Goal: Information Seeking & Learning: Learn about a topic

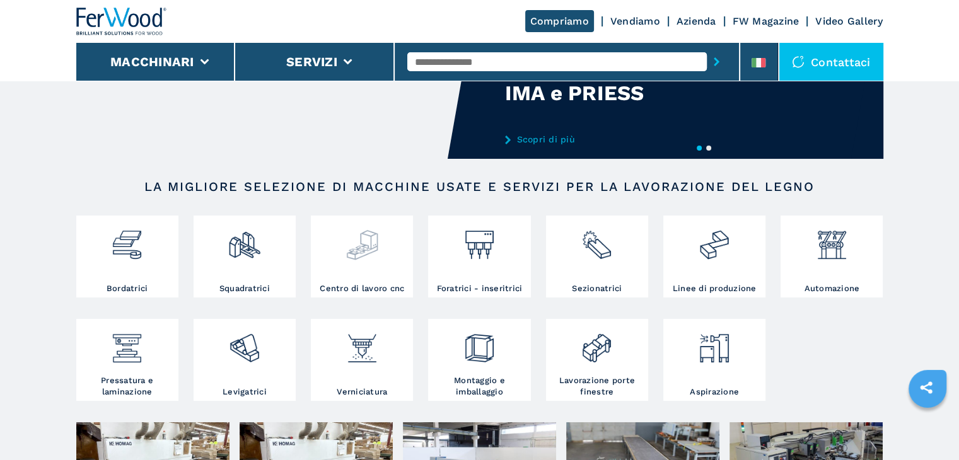
click at [364, 253] on img at bounding box center [362, 240] width 33 height 43
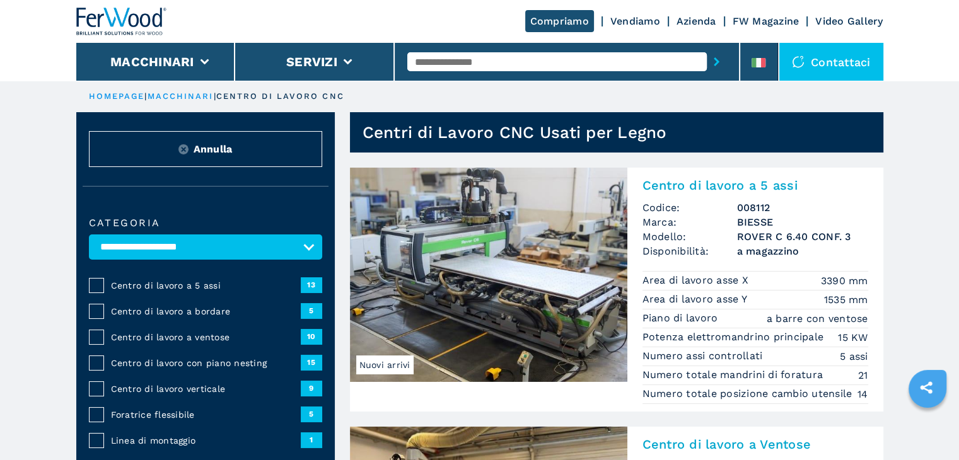
click at [520, 215] on img at bounding box center [488, 275] width 277 height 214
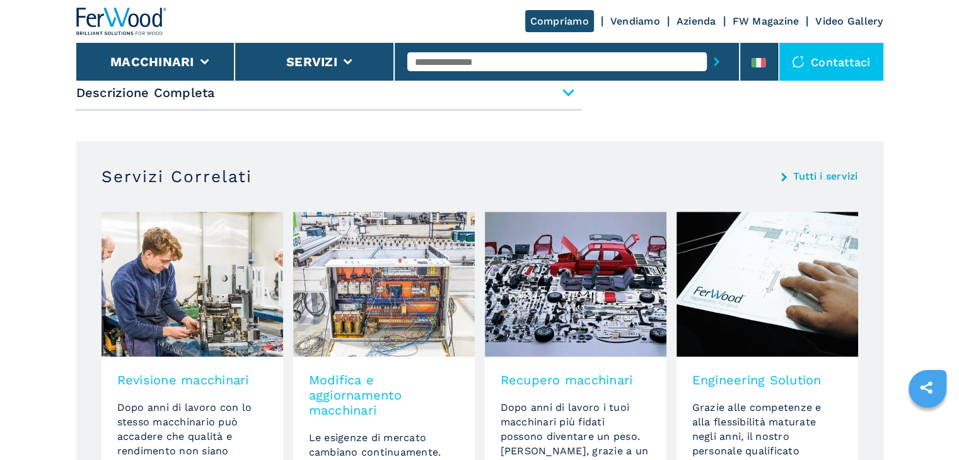
scroll to position [757, 0]
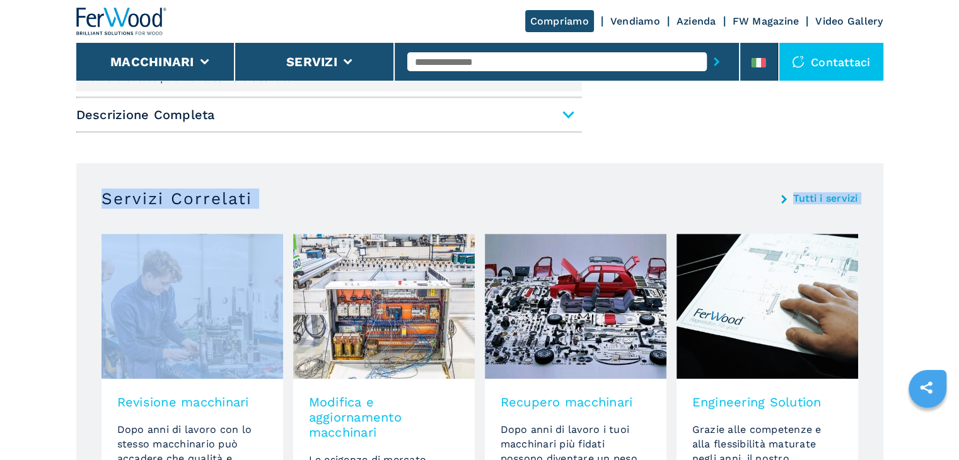
drag, startPoint x: 104, startPoint y: 197, endPoint x: 195, endPoint y: 218, distance: 93.1
click at [195, 218] on section "Servizi Correlati Tutti i servizi Revisione macchinari Dopo anni di lavoro con …" at bounding box center [479, 404] width 807 height 482
click at [436, 206] on div "Servizi Correlati Tutti i servizi" at bounding box center [480, 199] width 757 height 20
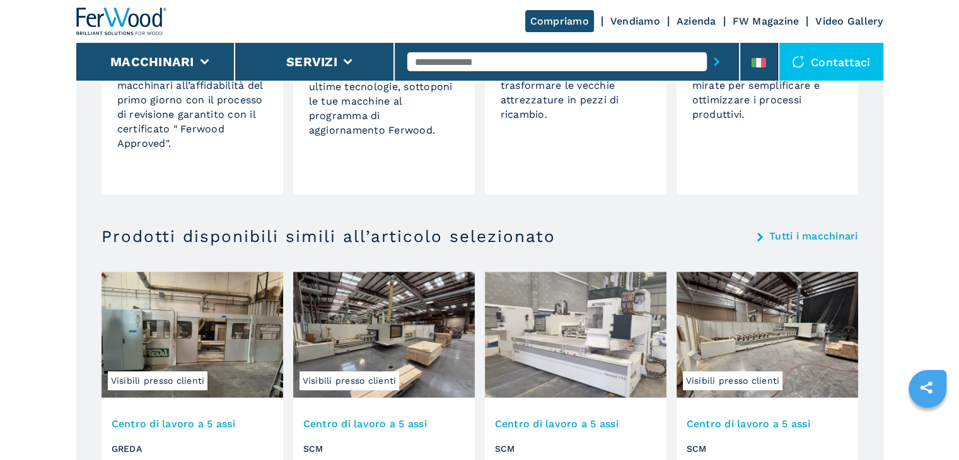
scroll to position [1261, 0]
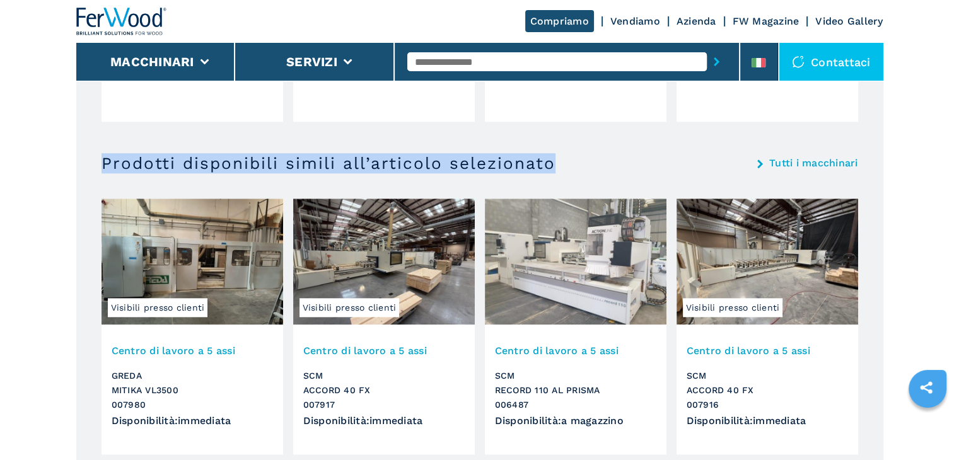
drag, startPoint x: 106, startPoint y: 161, endPoint x: 547, endPoint y: 154, distance: 440.8
click at [547, 154] on h3 "Prodotti disponibili simili all’articolo selezionato" at bounding box center [329, 163] width 454 height 20
click at [579, 165] on div "Prodotti disponibili simili all’articolo selezionato Tutti i macchinari" at bounding box center [480, 163] width 757 height 20
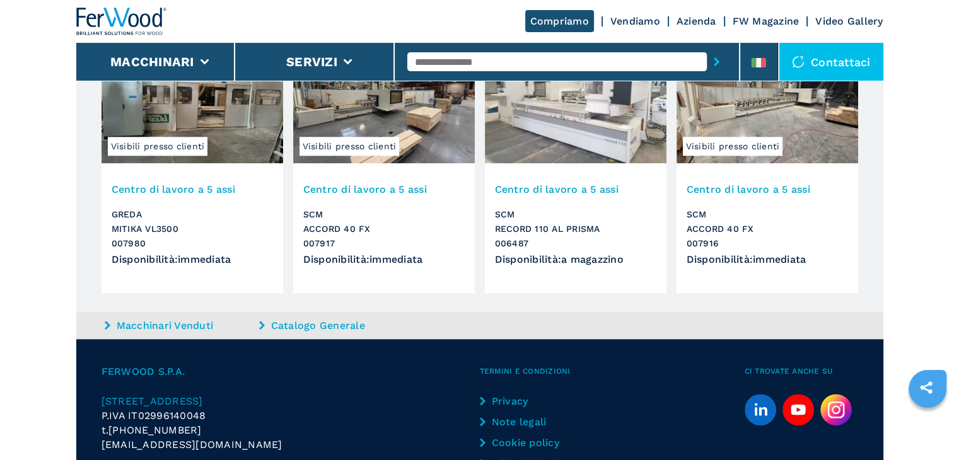
scroll to position [1504, 0]
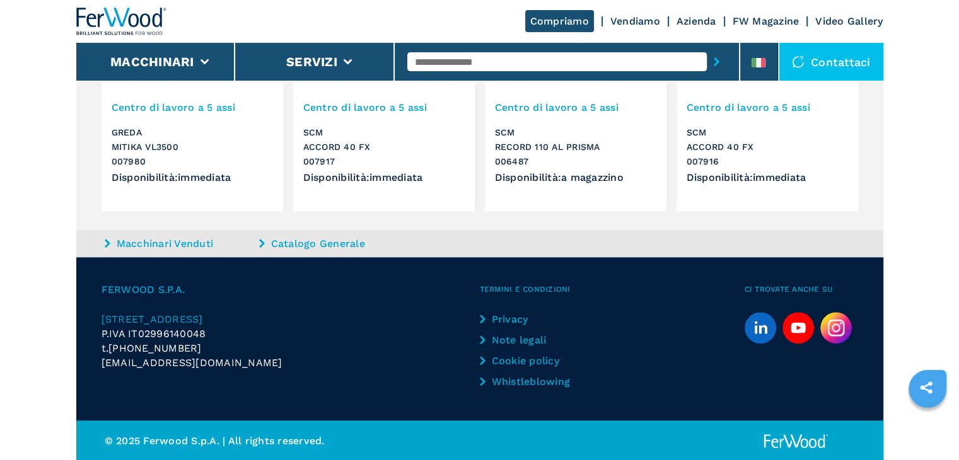
click at [170, 241] on link "Macchinari Venduti" at bounding box center [180, 243] width 151 height 15
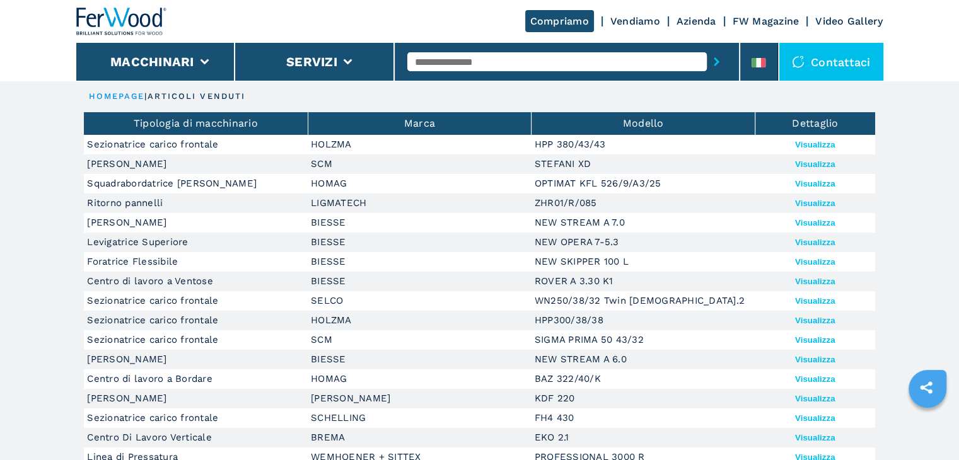
click at [825, 206] on button "Visualizza" at bounding box center [815, 203] width 40 height 9
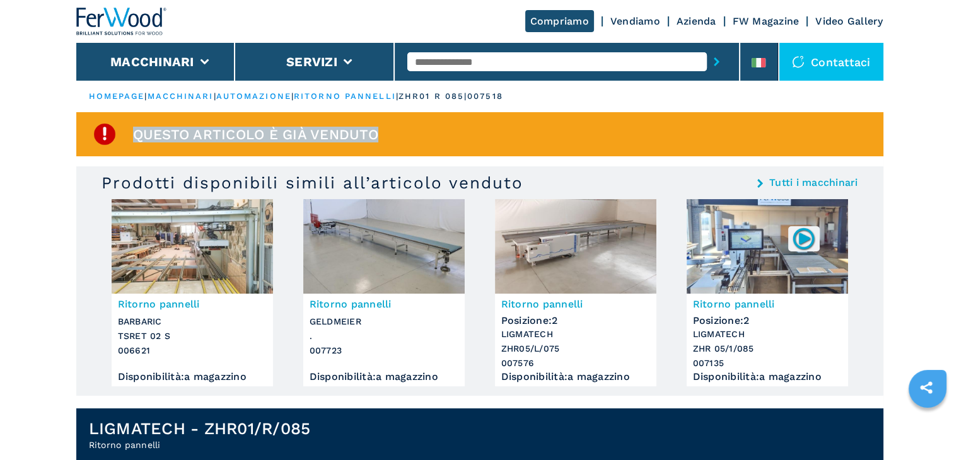
drag, startPoint x: 171, startPoint y: 136, endPoint x: 424, endPoint y: 148, distance: 252.5
click at [424, 148] on div "Questo articolo è già venduto" at bounding box center [479, 134] width 807 height 44
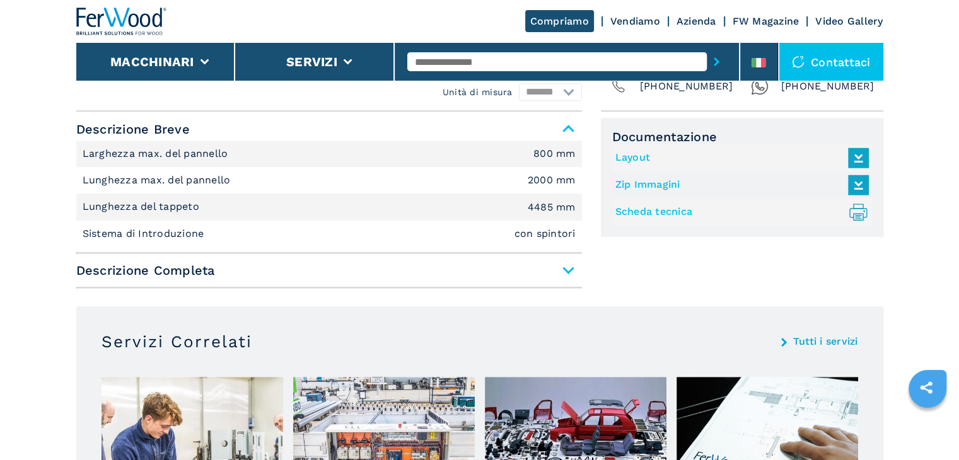
scroll to position [946, 0]
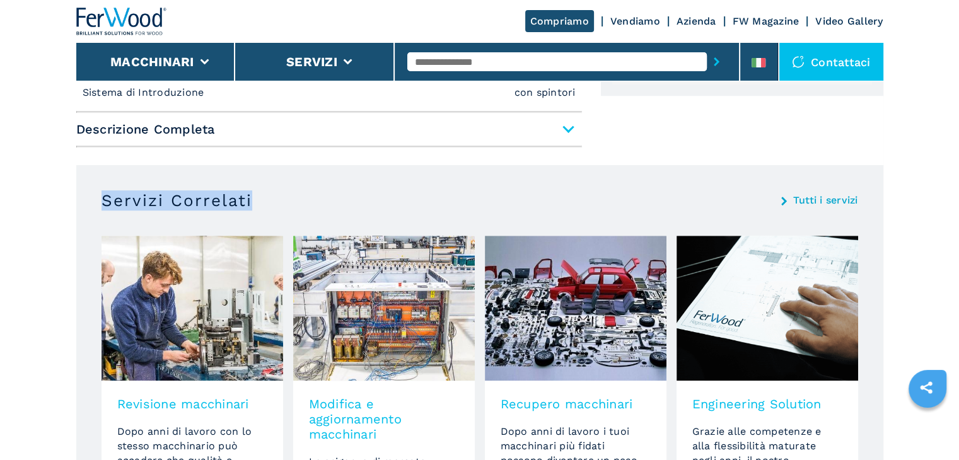
drag, startPoint x: 100, startPoint y: 197, endPoint x: 255, endPoint y: 200, distance: 155.1
click at [255, 200] on section "Servizi Correlati Tutti i servizi Revisione macchinari Dopo anni di lavoro con …" at bounding box center [479, 406] width 807 height 482
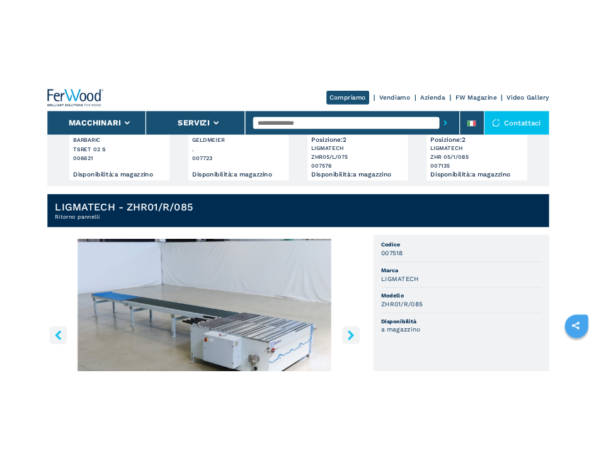
scroll to position [0, 0]
